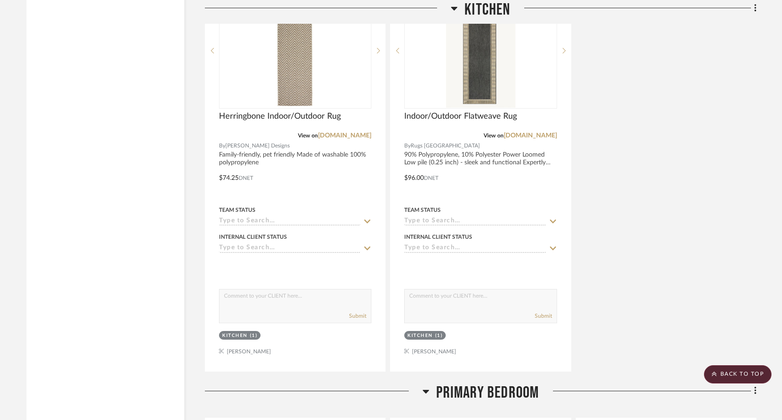
scroll to position [7175, 0]
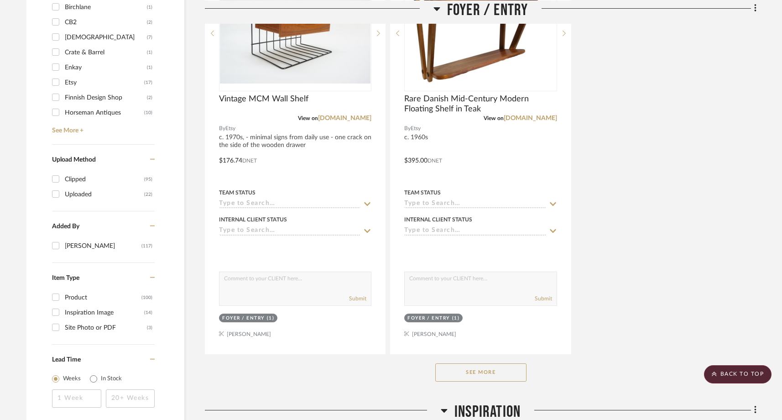
scroll to position [1149, 0]
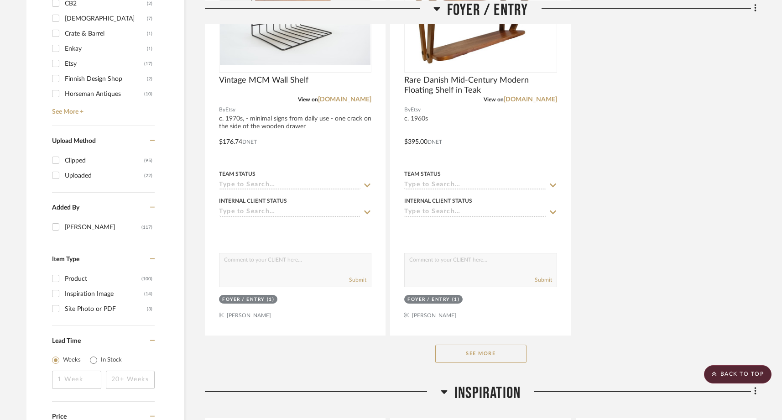
click at [455, 345] on button "See More" at bounding box center [480, 354] width 91 height 18
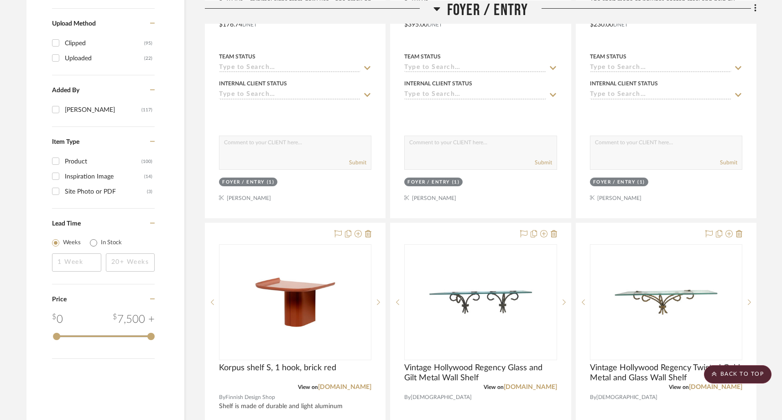
scroll to position [1274, 0]
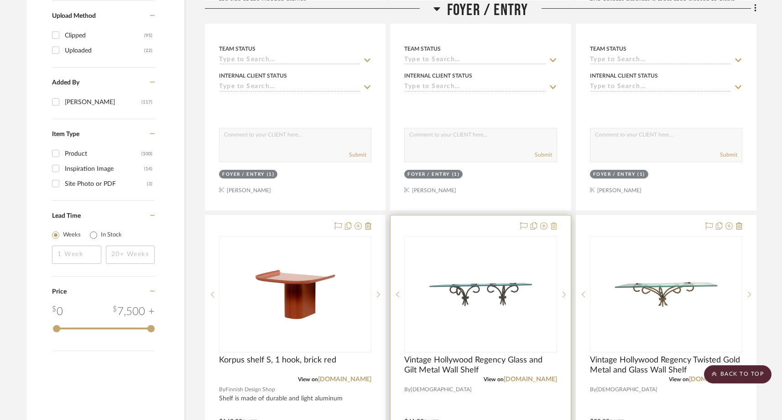
click at [555, 222] on icon at bounding box center [554, 225] width 6 height 7
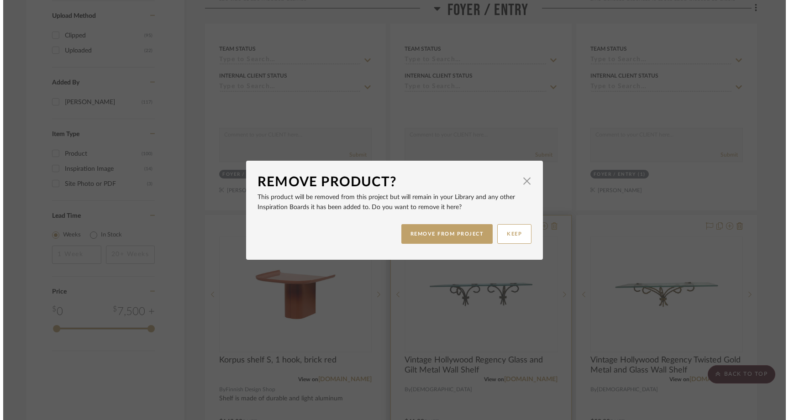
scroll to position [0, 0]
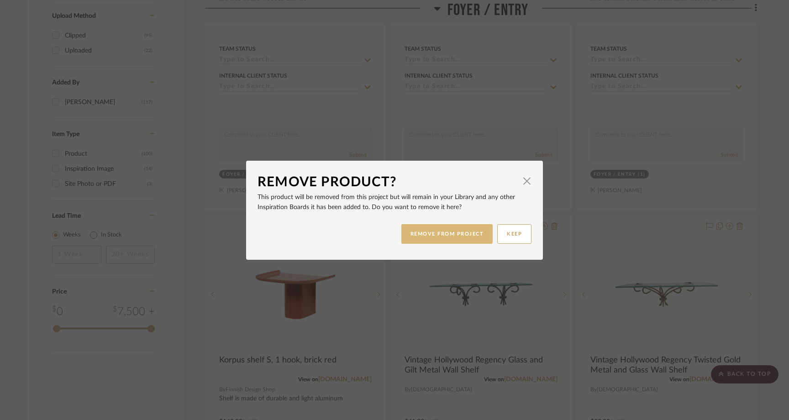
click at [465, 238] on button "REMOVE FROM PROJECT" at bounding box center [447, 234] width 92 height 20
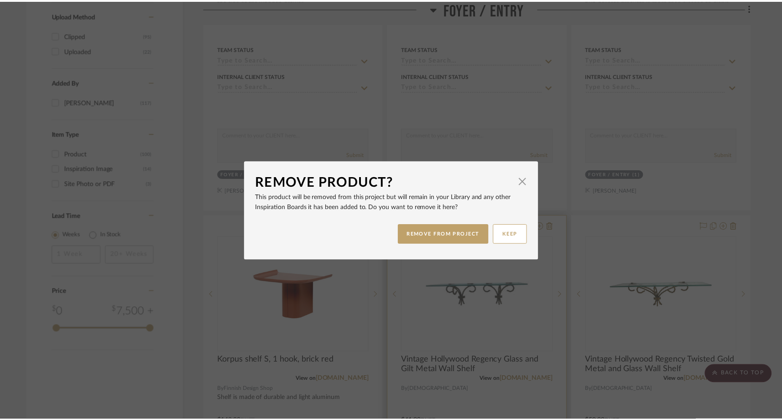
scroll to position [1274, 0]
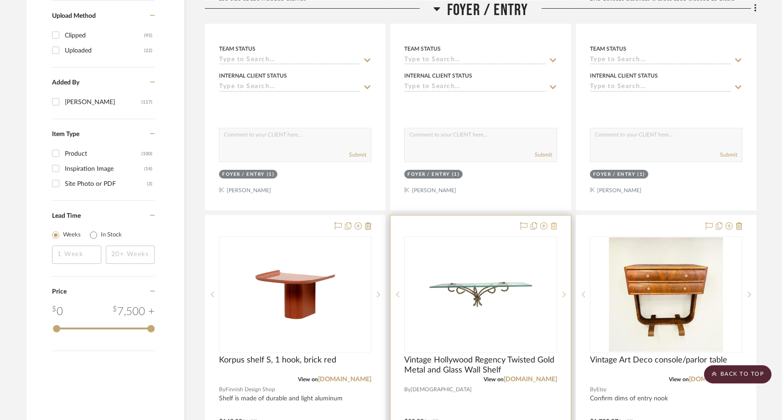
click at [554, 222] on icon at bounding box center [554, 225] width 6 height 7
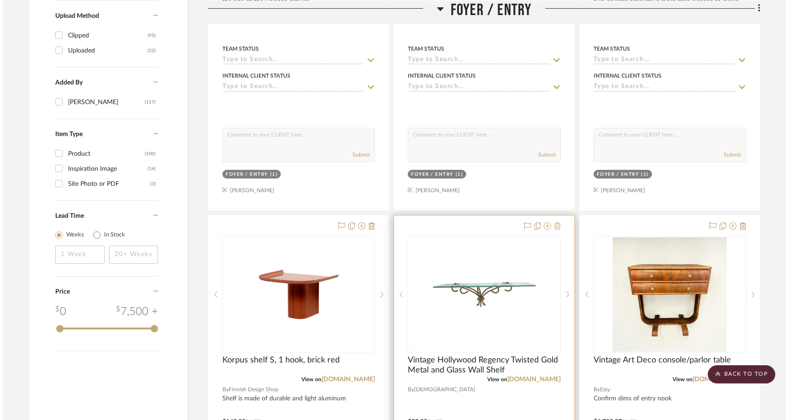
scroll to position [0, 0]
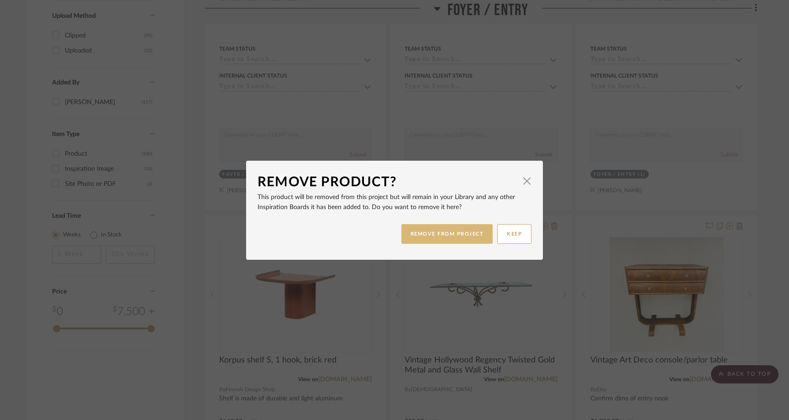
click at [452, 234] on button "REMOVE FROM PROJECT" at bounding box center [447, 234] width 92 height 20
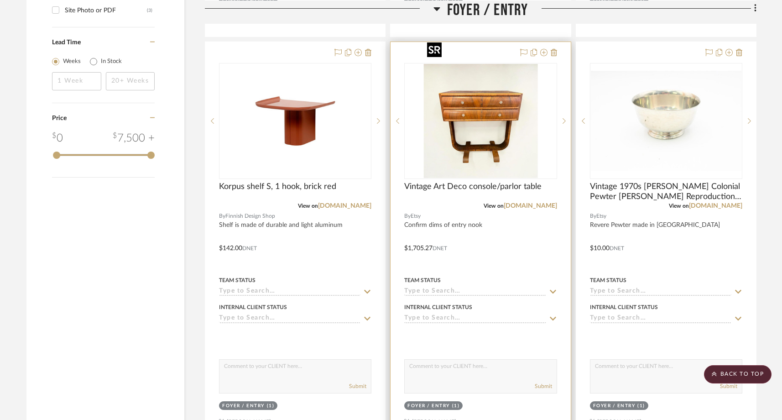
scroll to position [1445, 0]
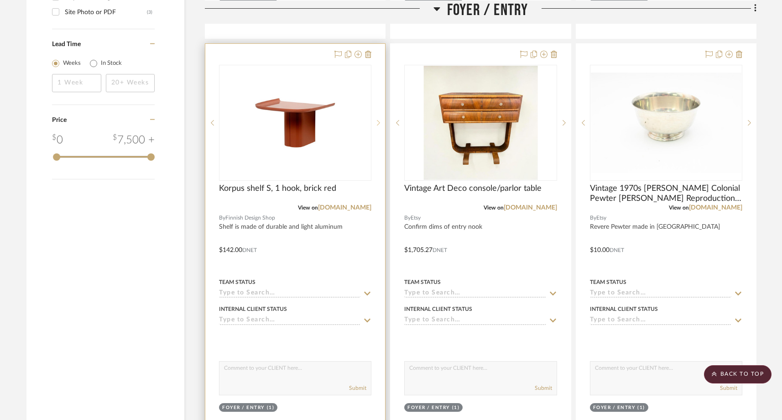
click at [379, 97] on div at bounding box center [378, 123] width 14 height 116
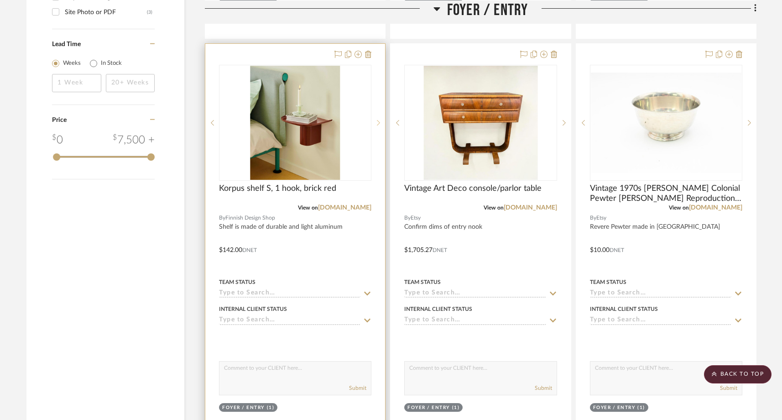
click at [379, 120] on icon at bounding box center [378, 123] width 3 height 6
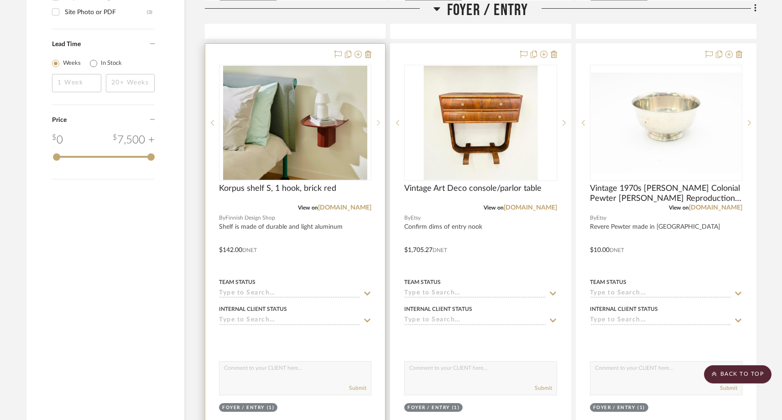
click at [379, 120] on icon at bounding box center [378, 123] width 3 height 6
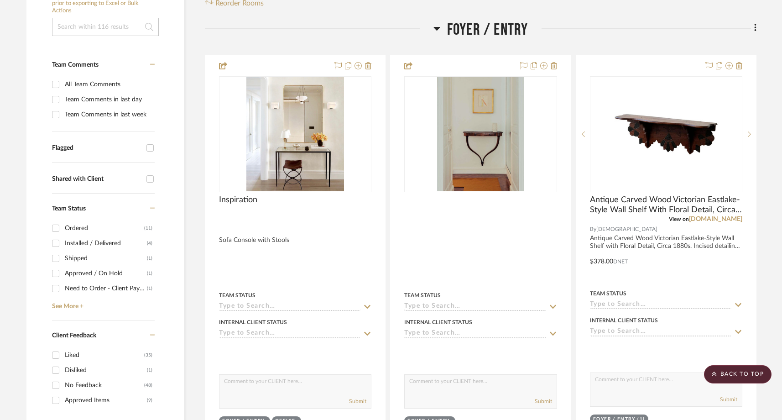
scroll to position [196, 0]
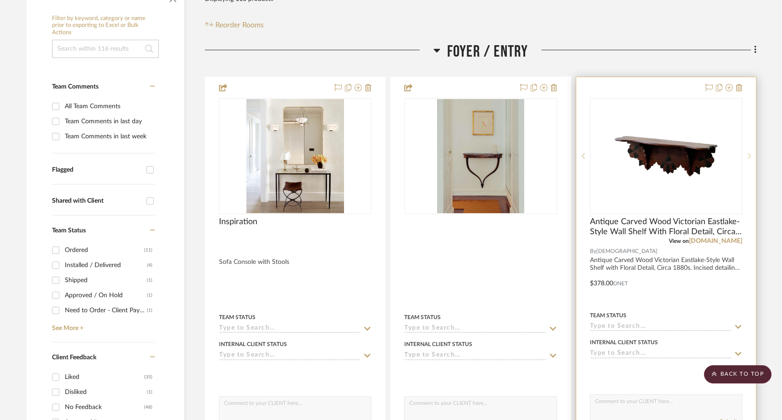
click at [748, 153] on icon at bounding box center [749, 156] width 3 height 6
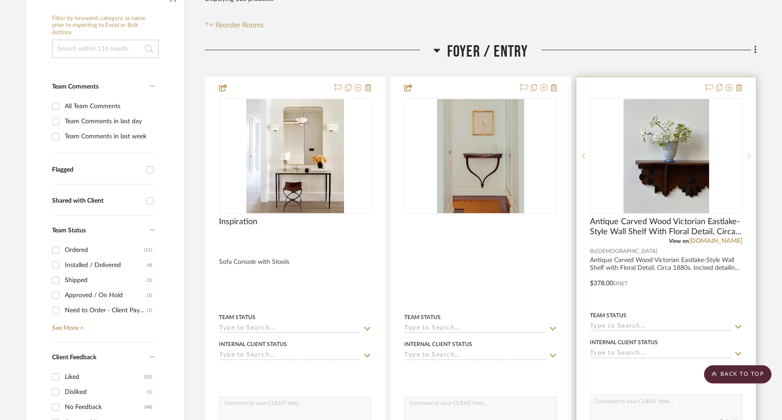
click at [748, 153] on icon at bounding box center [749, 156] width 3 height 6
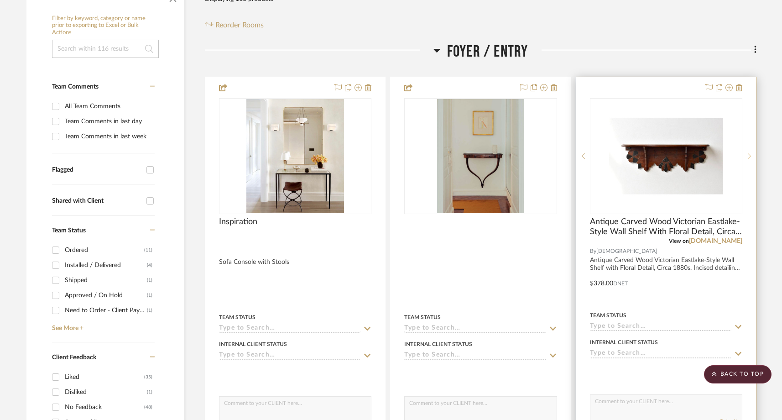
click at [751, 153] on icon at bounding box center [749, 156] width 3 height 6
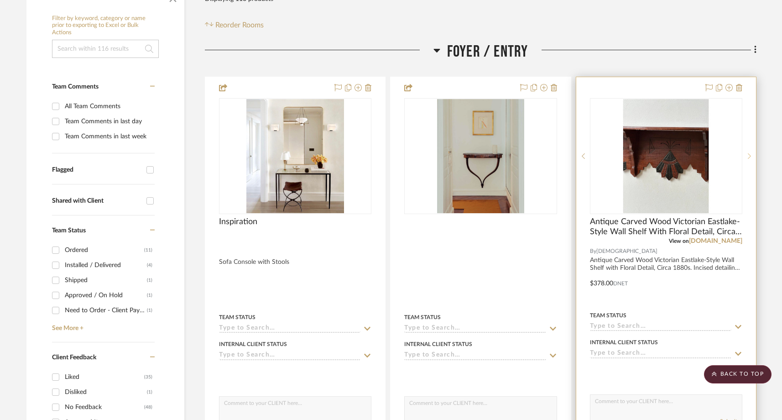
click at [751, 153] on icon at bounding box center [749, 156] width 3 height 6
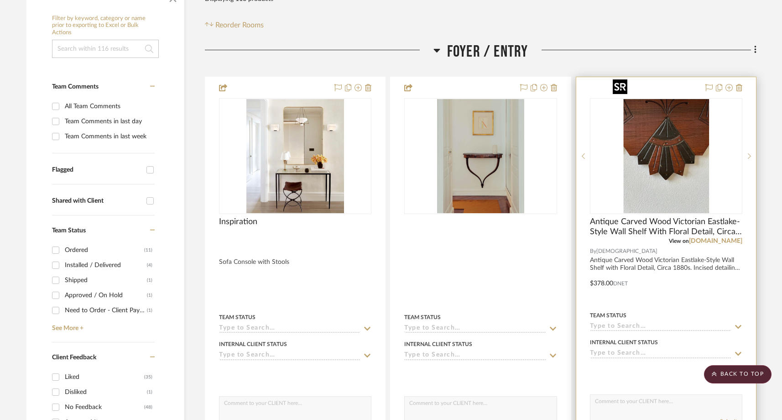
click at [703, 147] on img "4" at bounding box center [666, 156] width 114 height 114
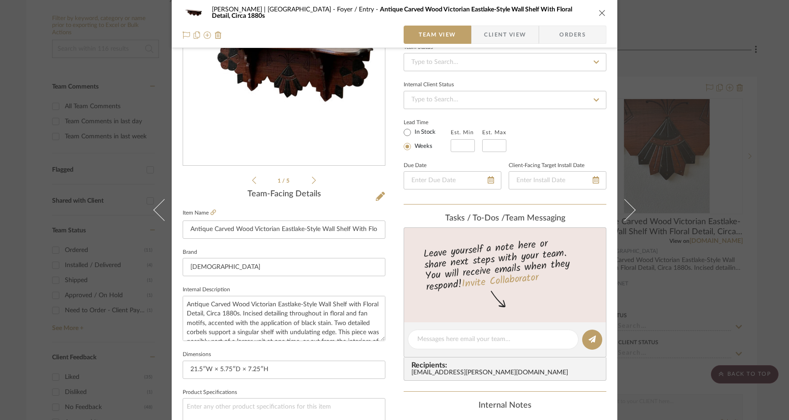
scroll to position [97, 0]
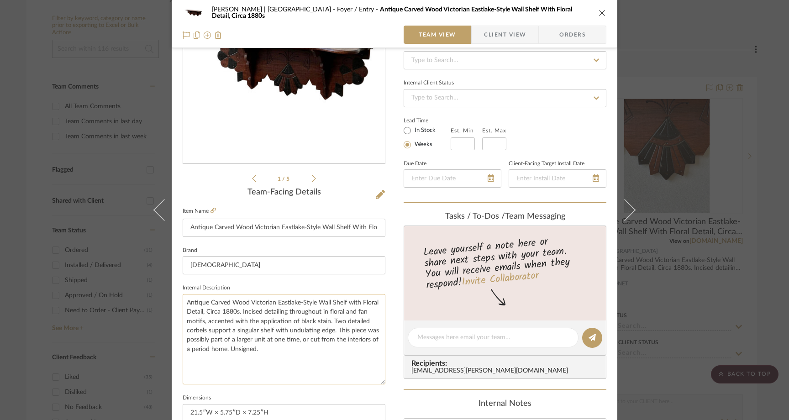
drag, startPoint x: 380, startPoint y: 337, endPoint x: 378, endPoint y: 382, distance: 44.8
click at [378, 382] on textarea "Antique Carved Wood Victorian Eastlake-Style Wall Shelf with Floral Detail, Cir…" at bounding box center [284, 339] width 203 height 90
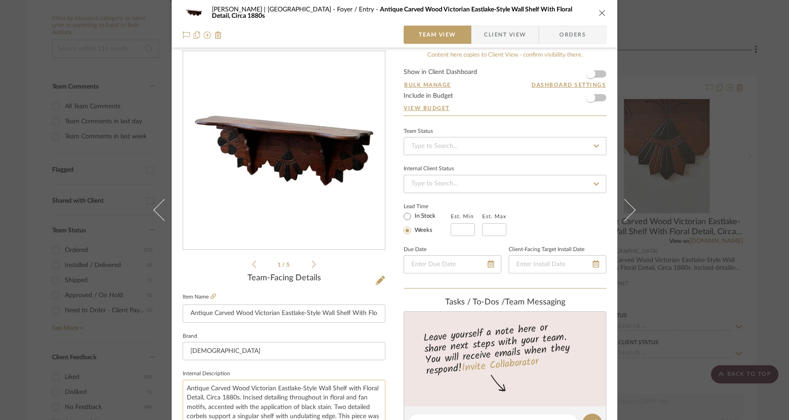
scroll to position [0, 0]
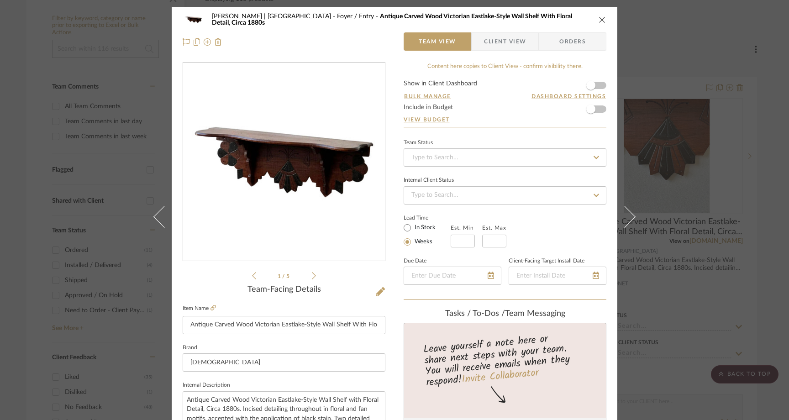
click at [600, 20] on icon "close" at bounding box center [601, 19] width 7 height 7
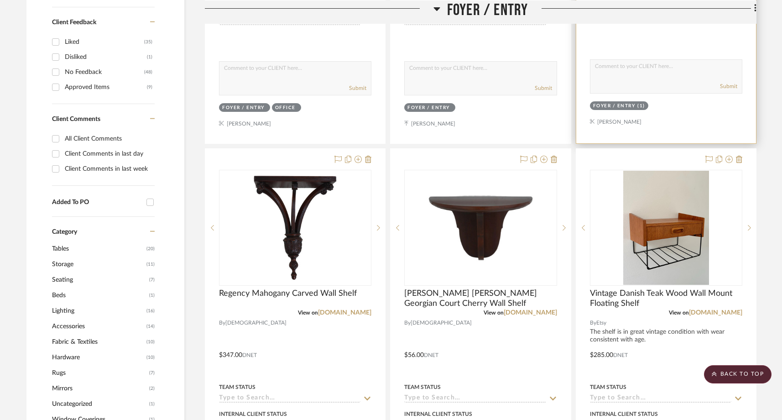
scroll to position [535, 0]
